Goal: Information Seeking & Learning: Learn about a topic

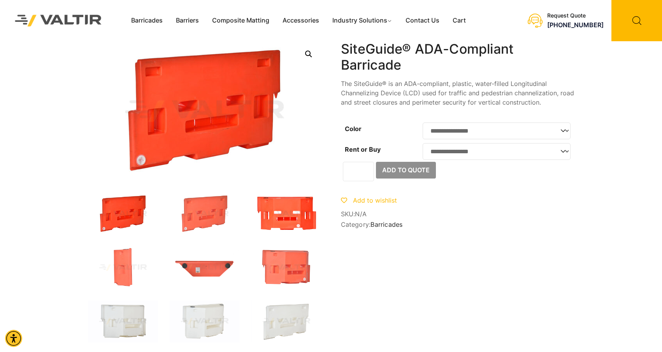
click at [292, 227] on img at bounding box center [286, 214] width 70 height 42
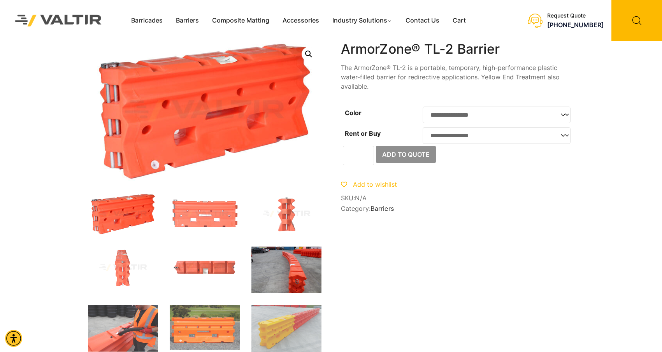
click at [295, 261] on img at bounding box center [286, 270] width 70 height 47
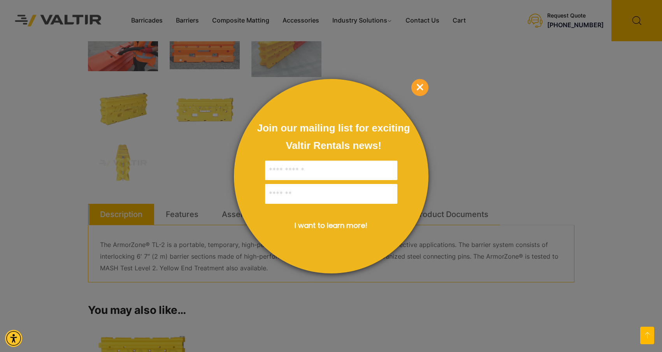
scroll to position [350, 0]
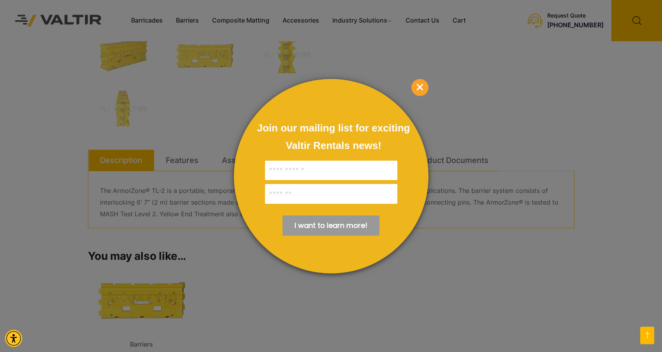
click at [419, 84] on span "×" at bounding box center [419, 87] width 17 height 17
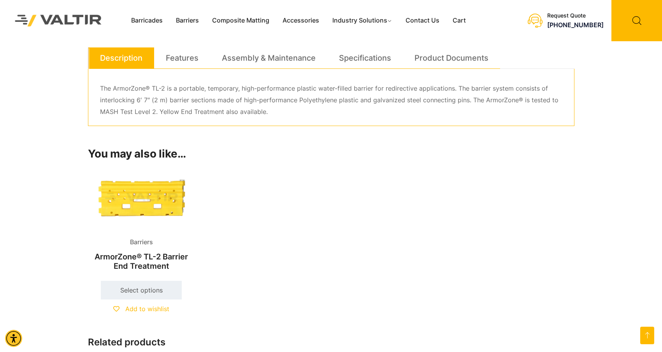
scroll to position [467, 0]
